Goal: Check status: Check status

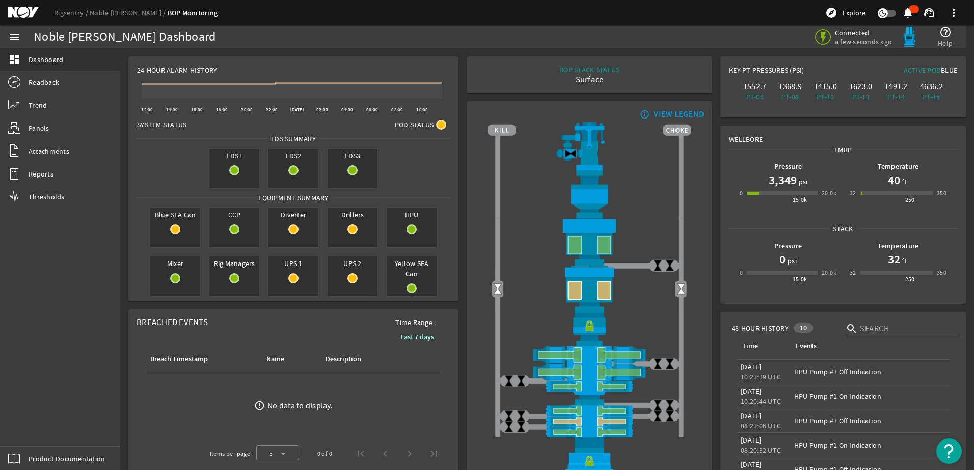
click at [22, 3] on div "Rigsentry Noble Tom Madden BOP Monitoring explore Explore notifications support…" at bounding box center [487, 12] width 974 height 25
click at [23, 11] on mat-icon at bounding box center [31, 13] width 46 height 12
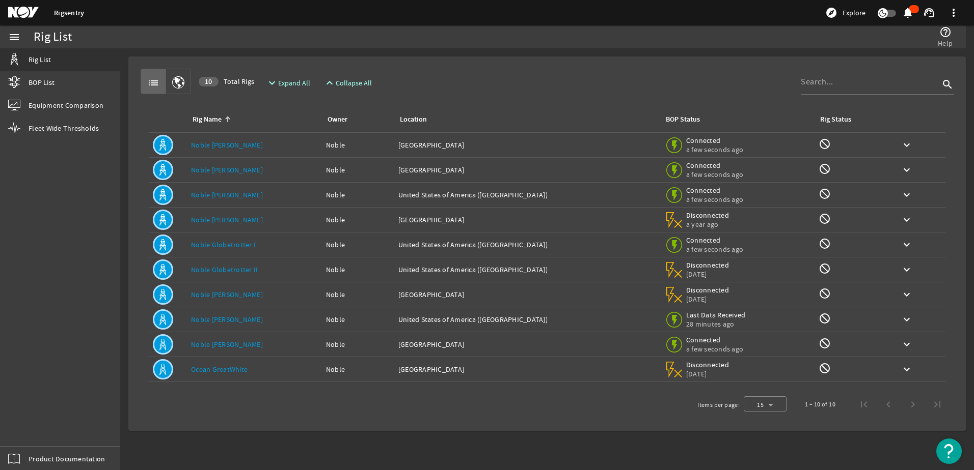
click at [223, 342] on link "Noble [PERSON_NAME]" at bounding box center [227, 344] width 72 height 9
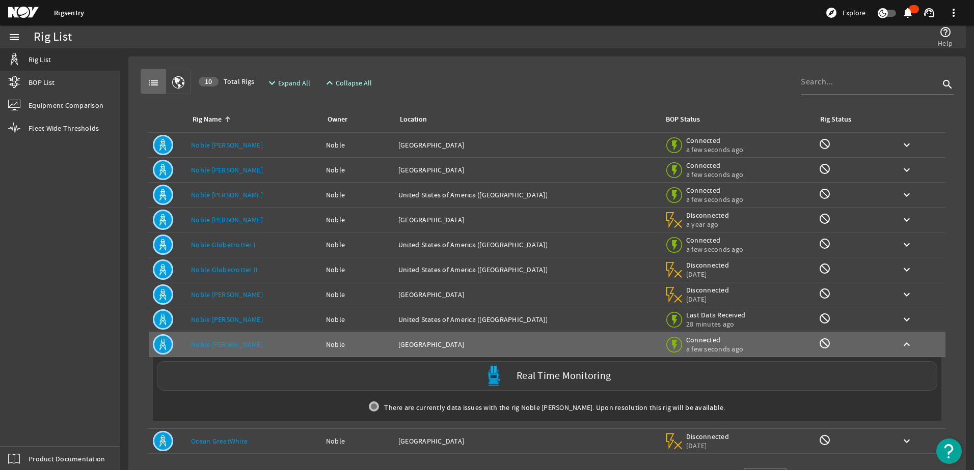
click at [292, 377] on div "Real Time Monitoring" at bounding box center [547, 377] width 780 height 30
